Goal: Information Seeking & Learning: Learn about a topic

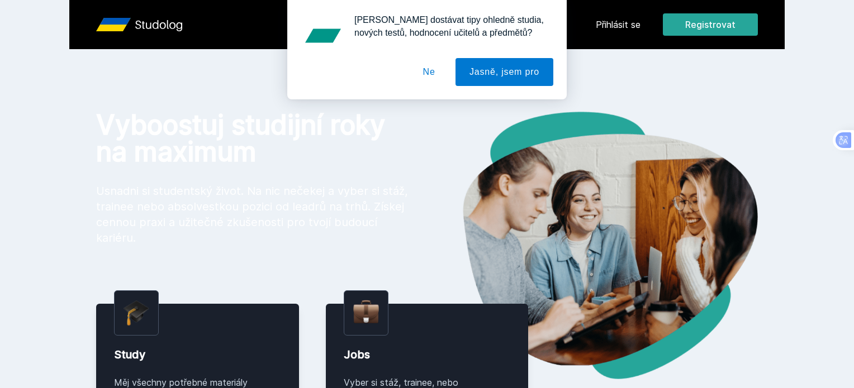
click at [435, 73] on button "Ne" at bounding box center [429, 72] width 40 height 28
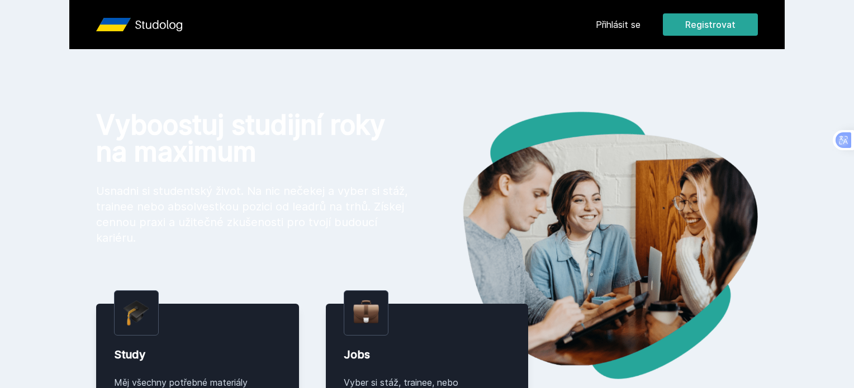
click at [641, 23] on link "Přihlásit se" at bounding box center [618, 24] width 45 height 13
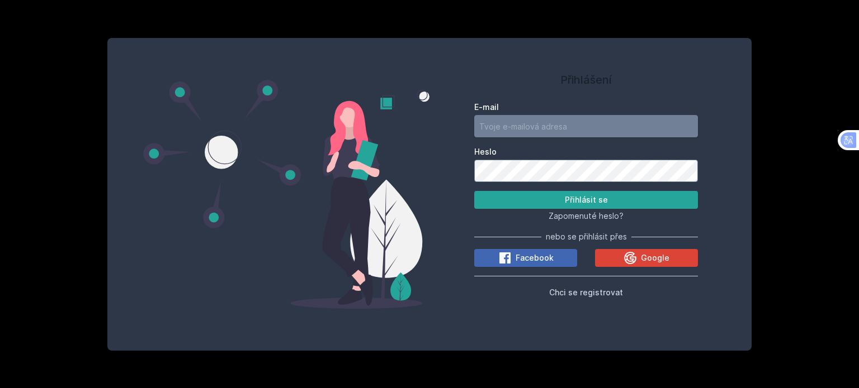
click at [539, 124] on input "E-mail" at bounding box center [586, 126] width 224 height 22
type input "vrabovabianka@gmail.com"
click at [630, 253] on icon at bounding box center [630, 258] width 12 height 12
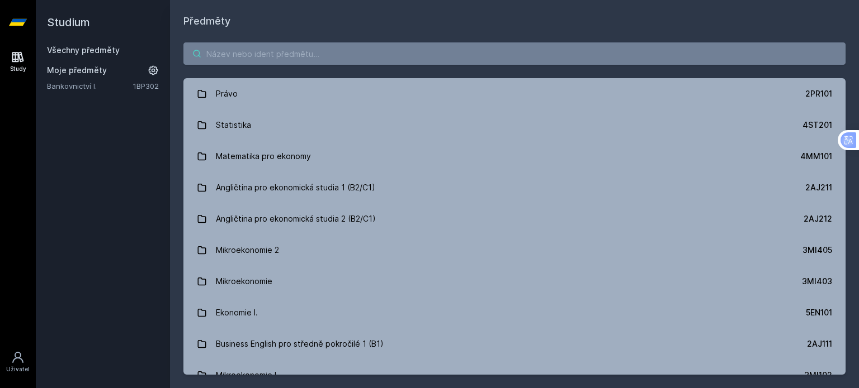
click at [302, 54] on input "search" at bounding box center [514, 53] width 662 height 22
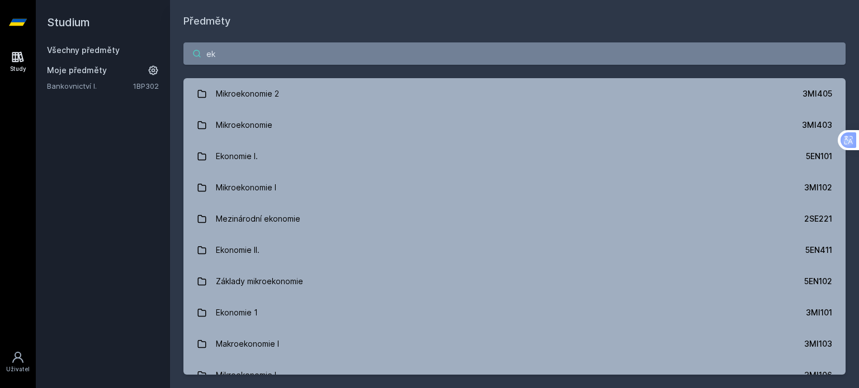
type input "e"
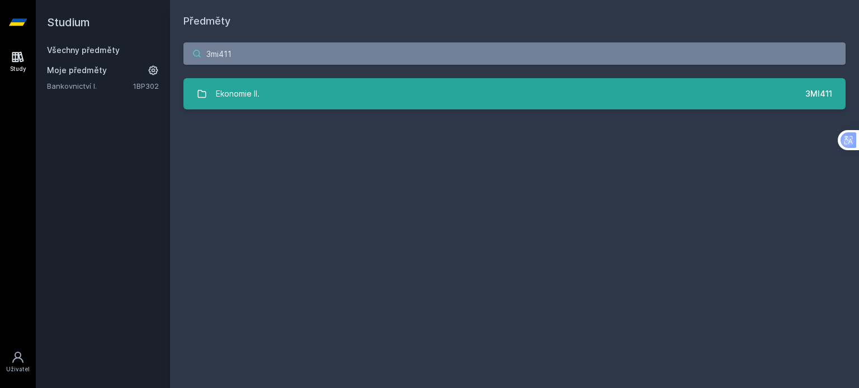
type input "3mi411"
click at [393, 101] on link "Ekonomie II. 3MI411" at bounding box center [514, 93] width 662 height 31
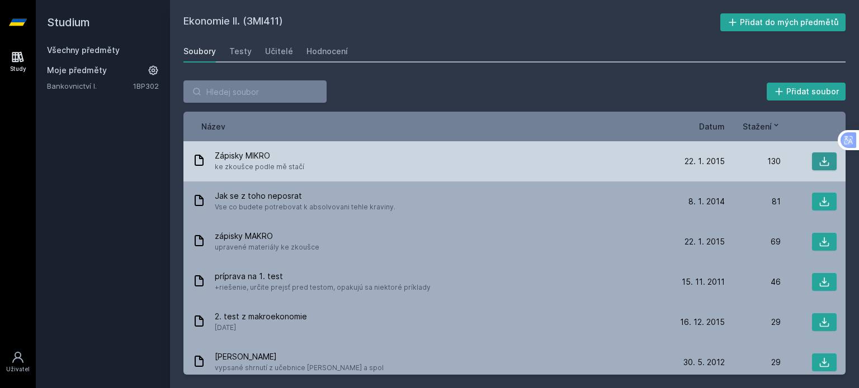
click at [820, 159] on icon at bounding box center [823, 161] width 11 height 11
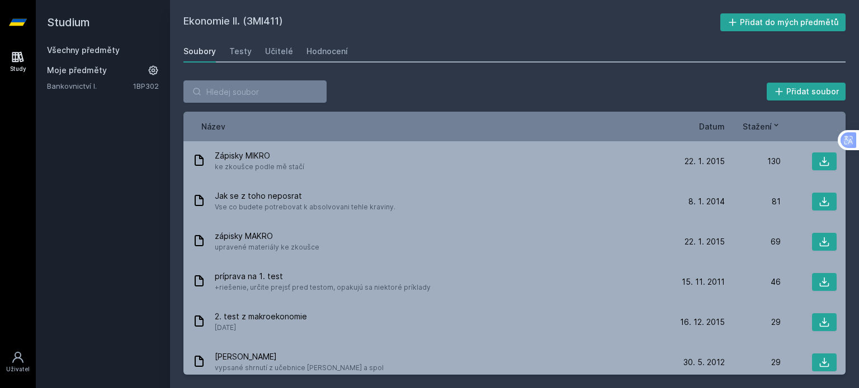
click at [701, 127] on span "Datum" at bounding box center [712, 127] width 26 height 12
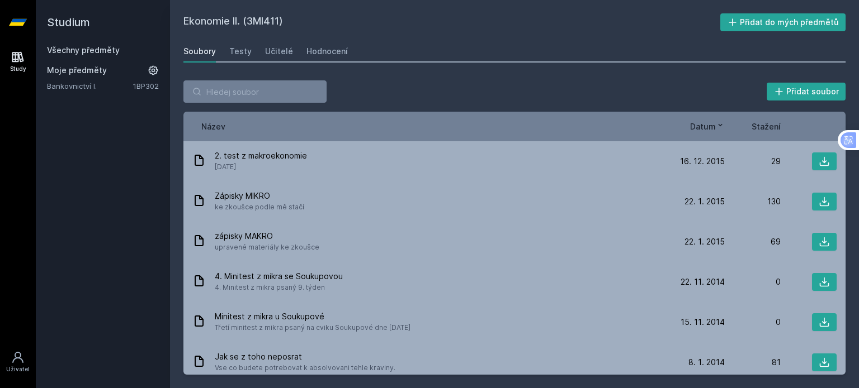
click at [701, 127] on span "Datum" at bounding box center [703, 127] width 26 height 12
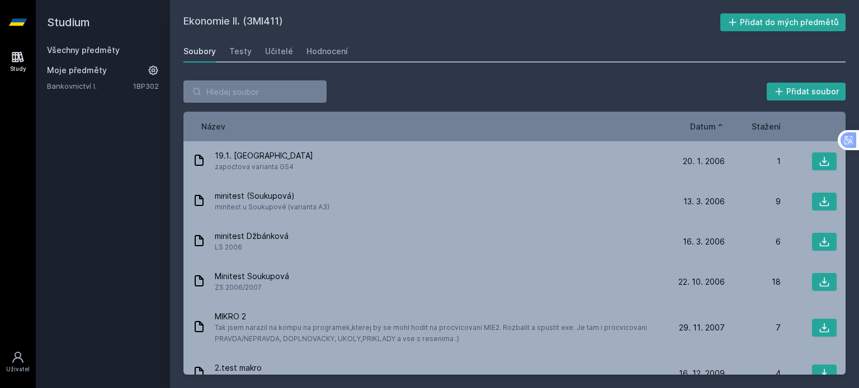
click at [701, 127] on span "Datum" at bounding box center [703, 127] width 26 height 12
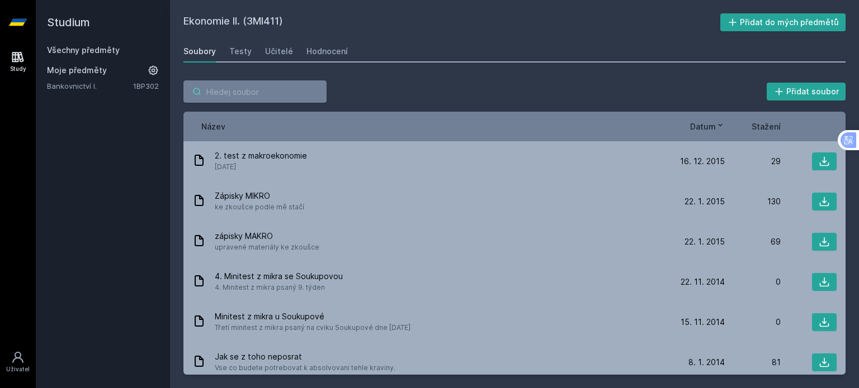
click at [241, 95] on input "search" at bounding box center [254, 91] width 143 height 22
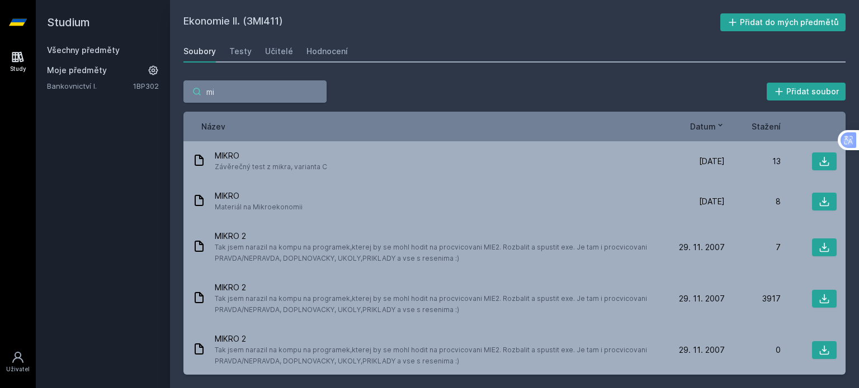
type input "m"
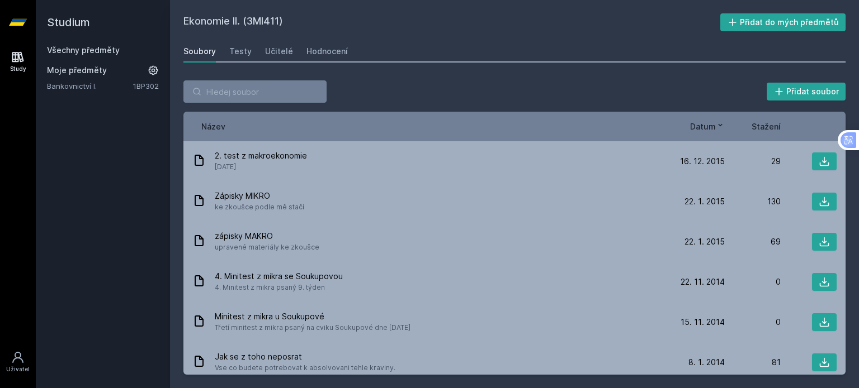
click at [17, 65] on div "Study" at bounding box center [18, 69] width 16 height 8
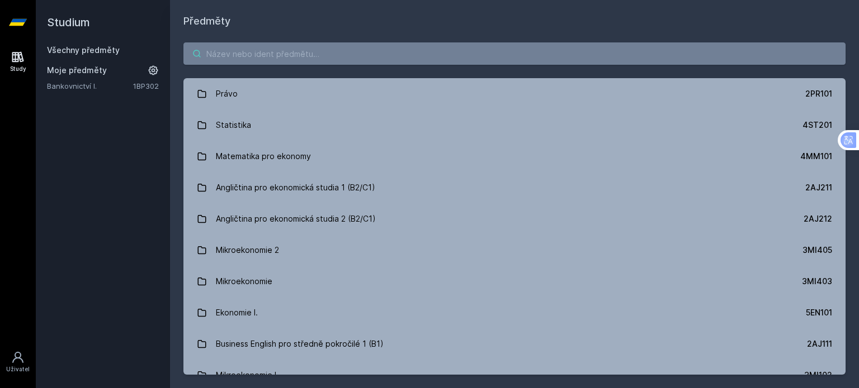
click at [252, 56] on input "search" at bounding box center [514, 53] width 662 height 22
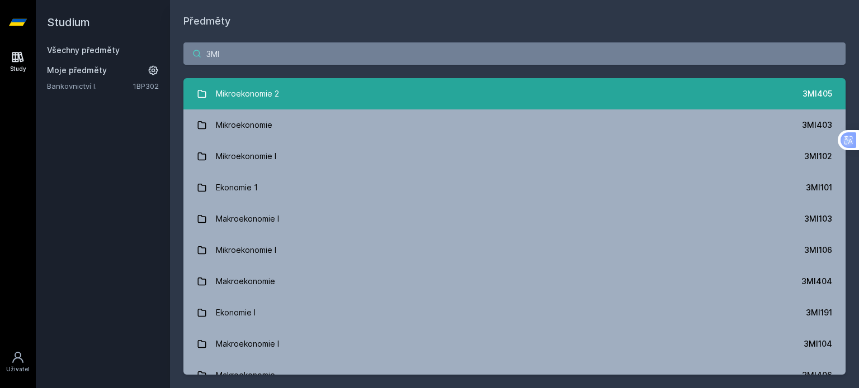
type input "3MI"
click at [485, 96] on link "Mikroekonomie 2 3MI405" at bounding box center [514, 93] width 662 height 31
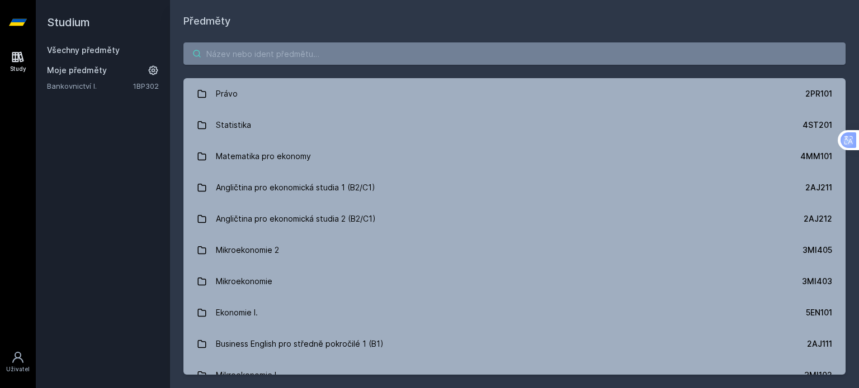
click at [393, 55] on input "search" at bounding box center [514, 53] width 662 height 22
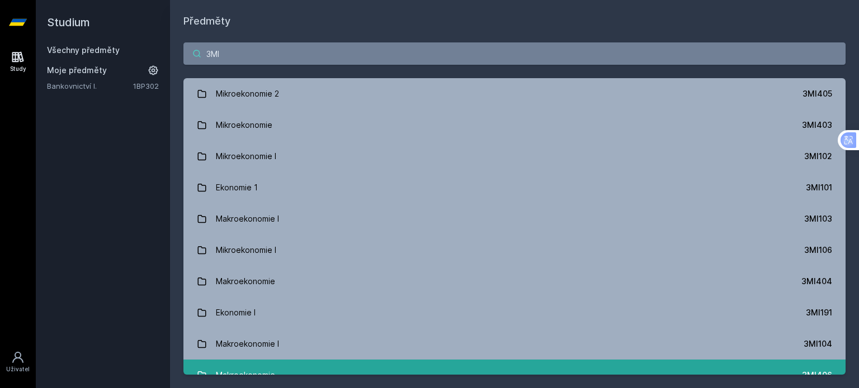
type input "3MI"
